Goal: Task Accomplishment & Management: Use online tool/utility

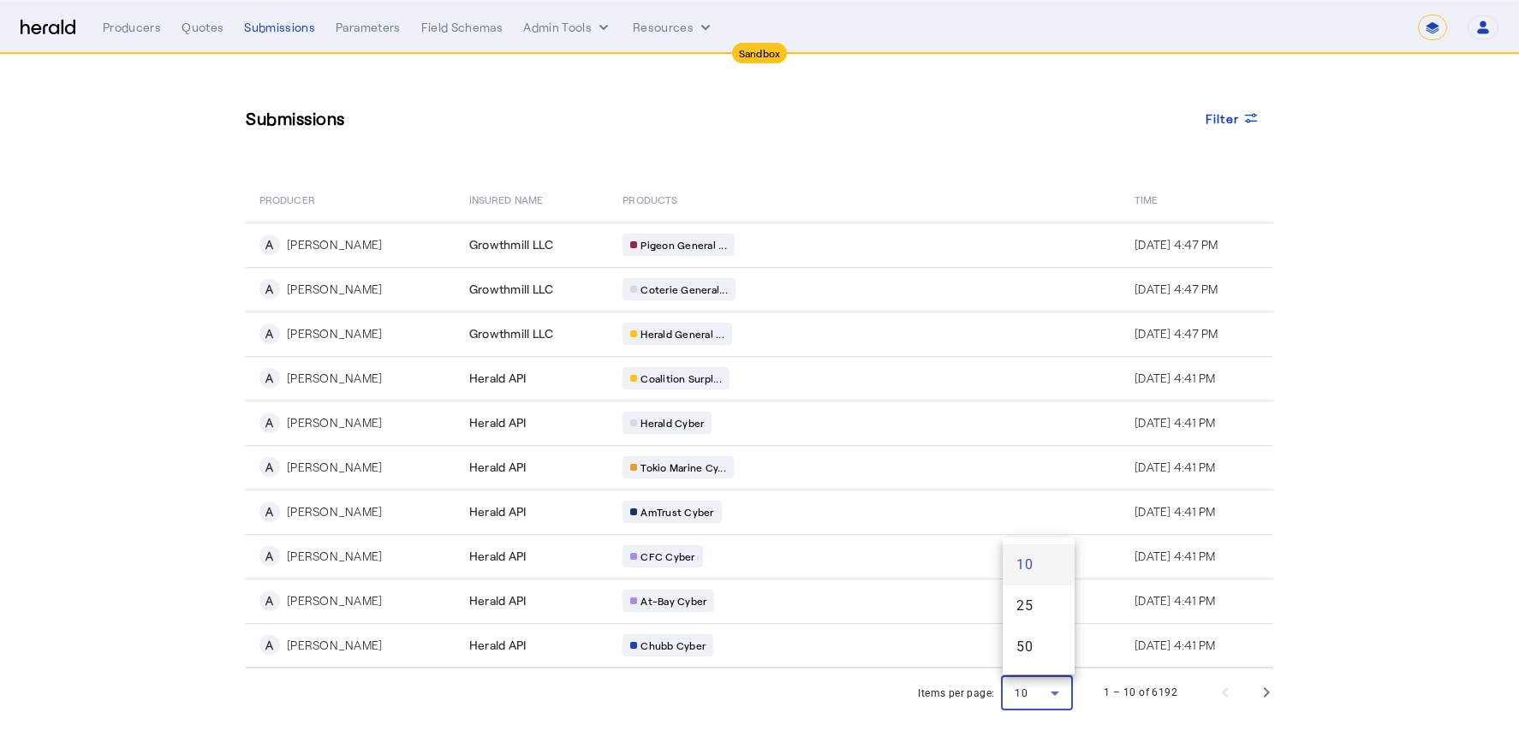
select select "*******"
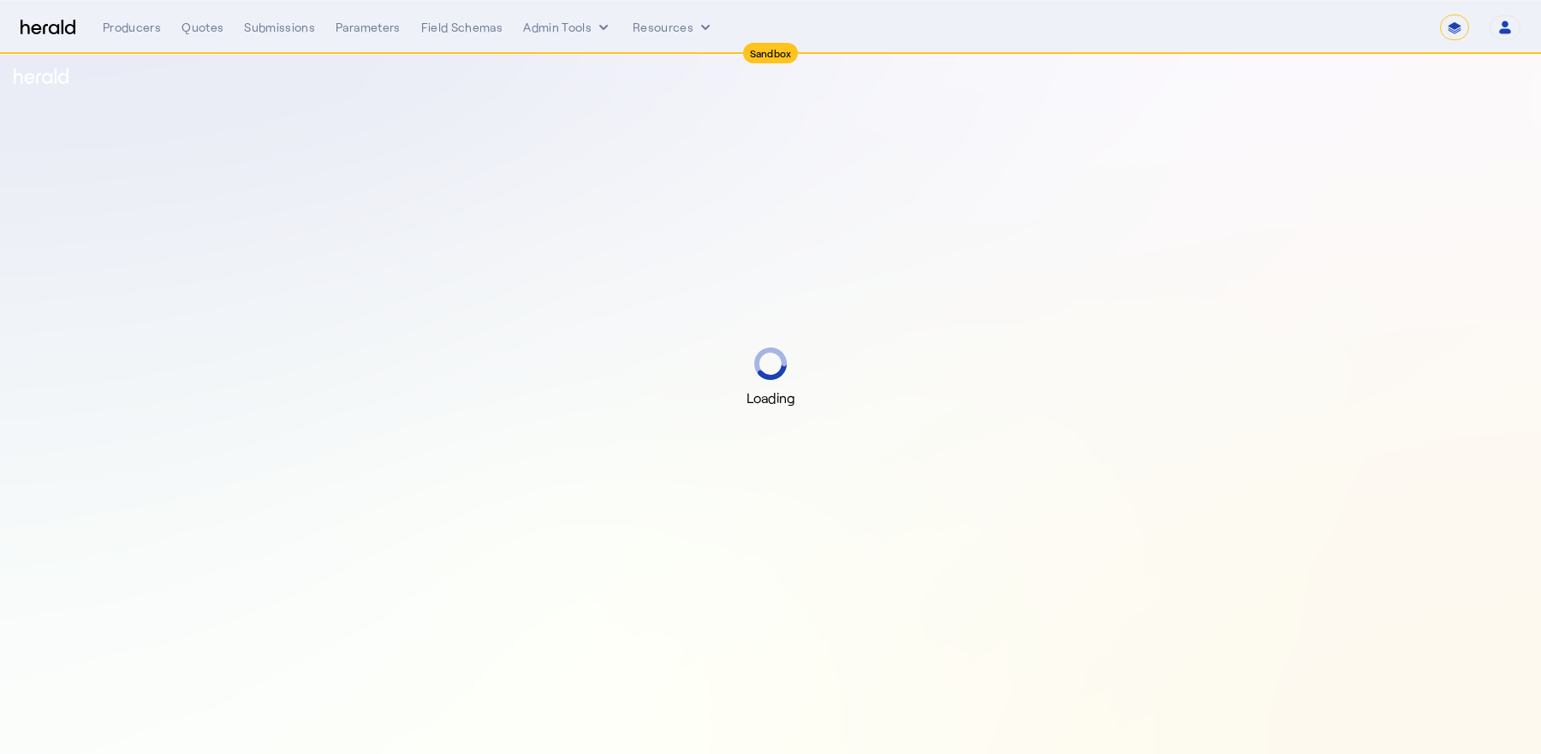
select select "*******"
